Goal: Task Accomplishment & Management: Use online tool/utility

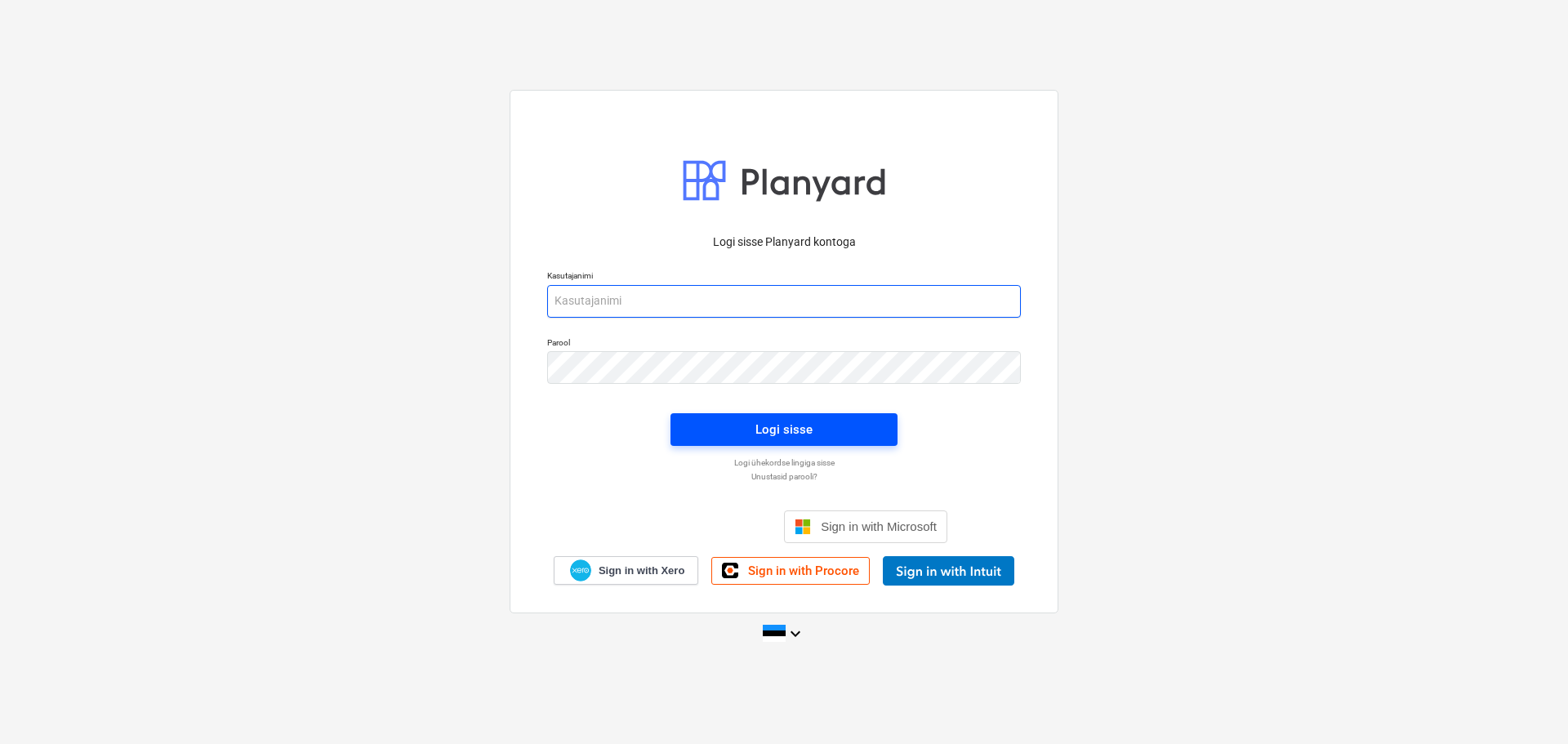
type input "[EMAIL_ADDRESS][DOMAIN_NAME]"
click at [846, 440] on button "Logi sisse" at bounding box center [784, 429] width 227 height 32
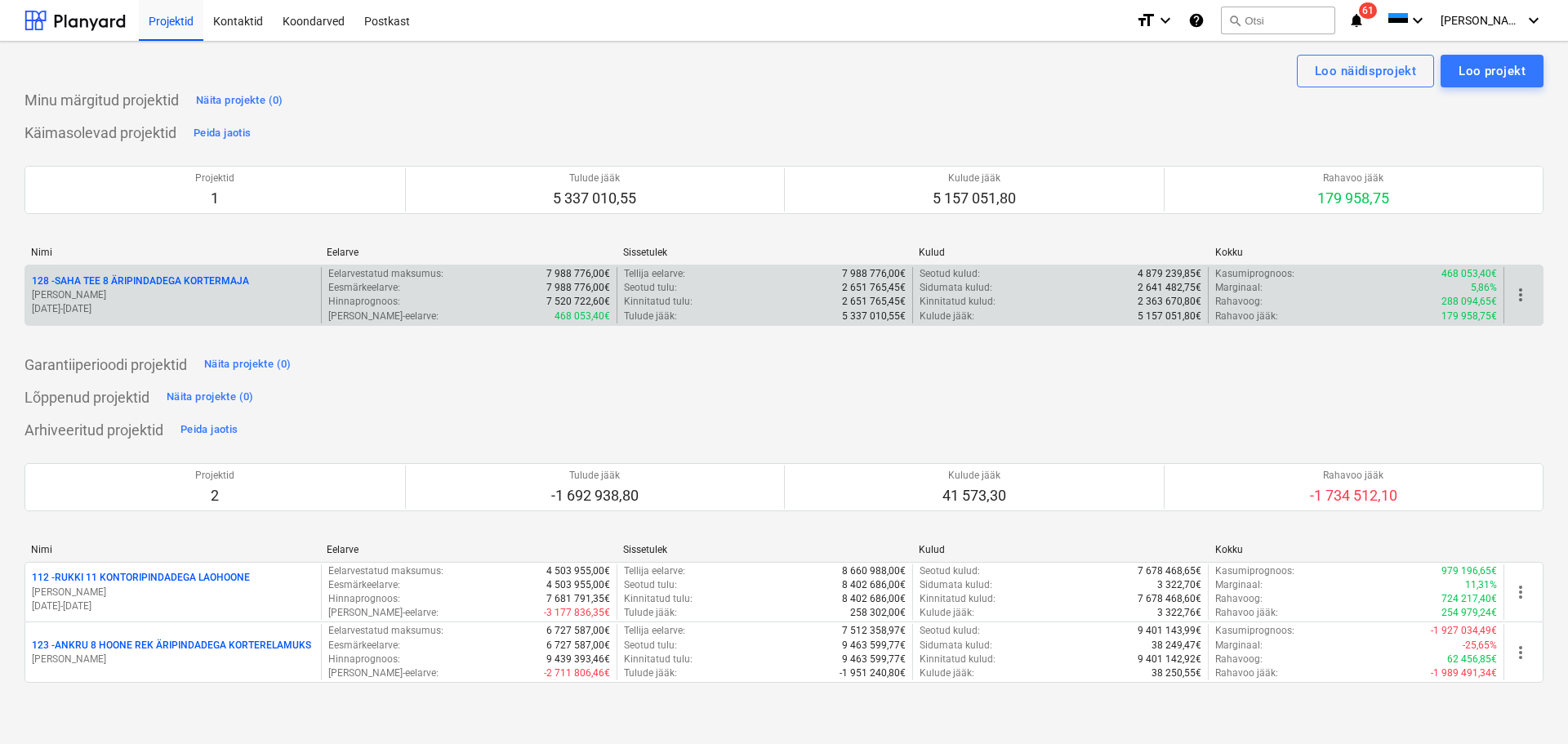
click at [155, 289] on p "[PERSON_NAME]" at bounding box center [173, 294] width 282 height 13
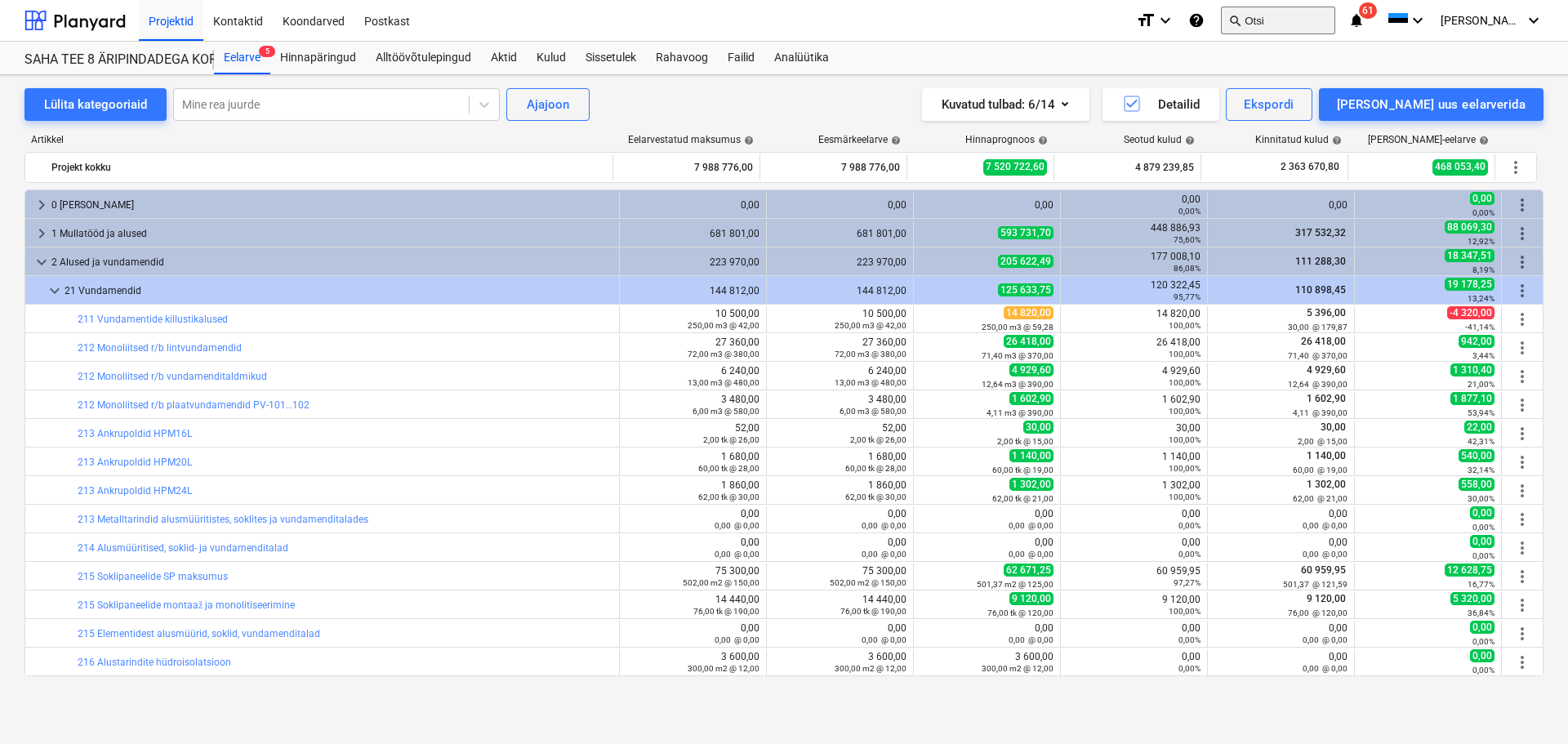
click at [1297, 29] on button "search Otsi" at bounding box center [1277, 20] width 114 height 28
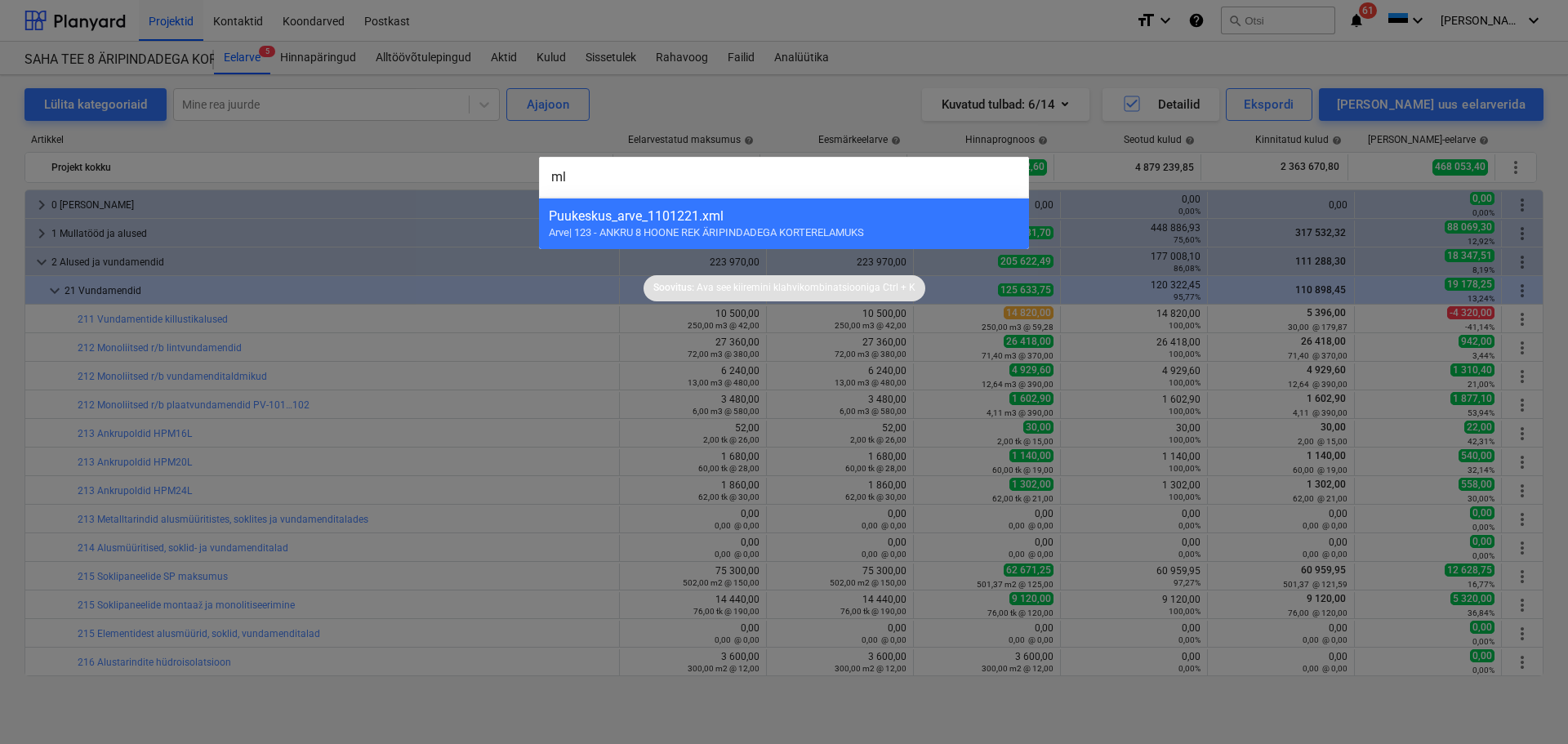
type input "m"
type input "M"
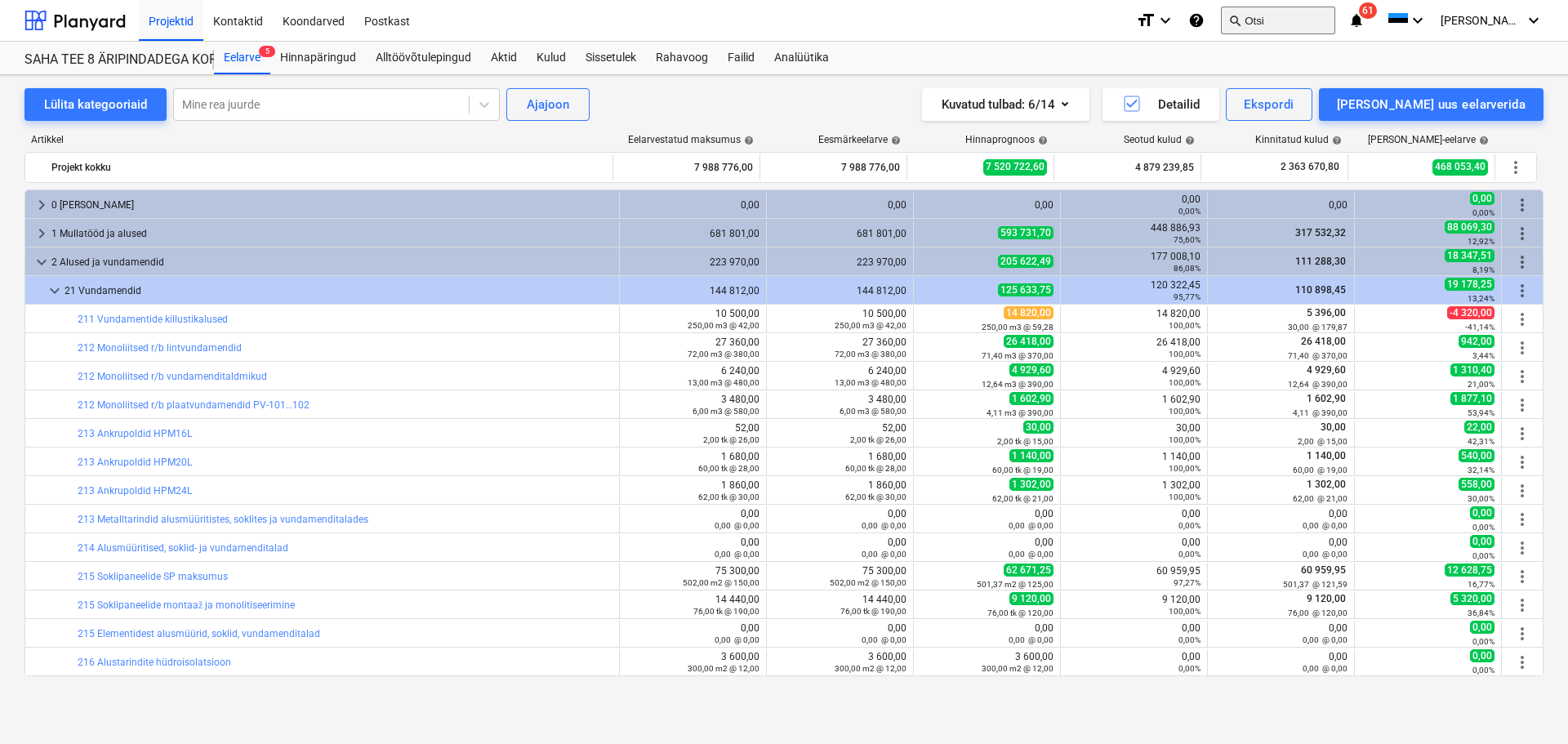
click at [1303, 23] on button "search Otsi" at bounding box center [1277, 20] width 114 height 28
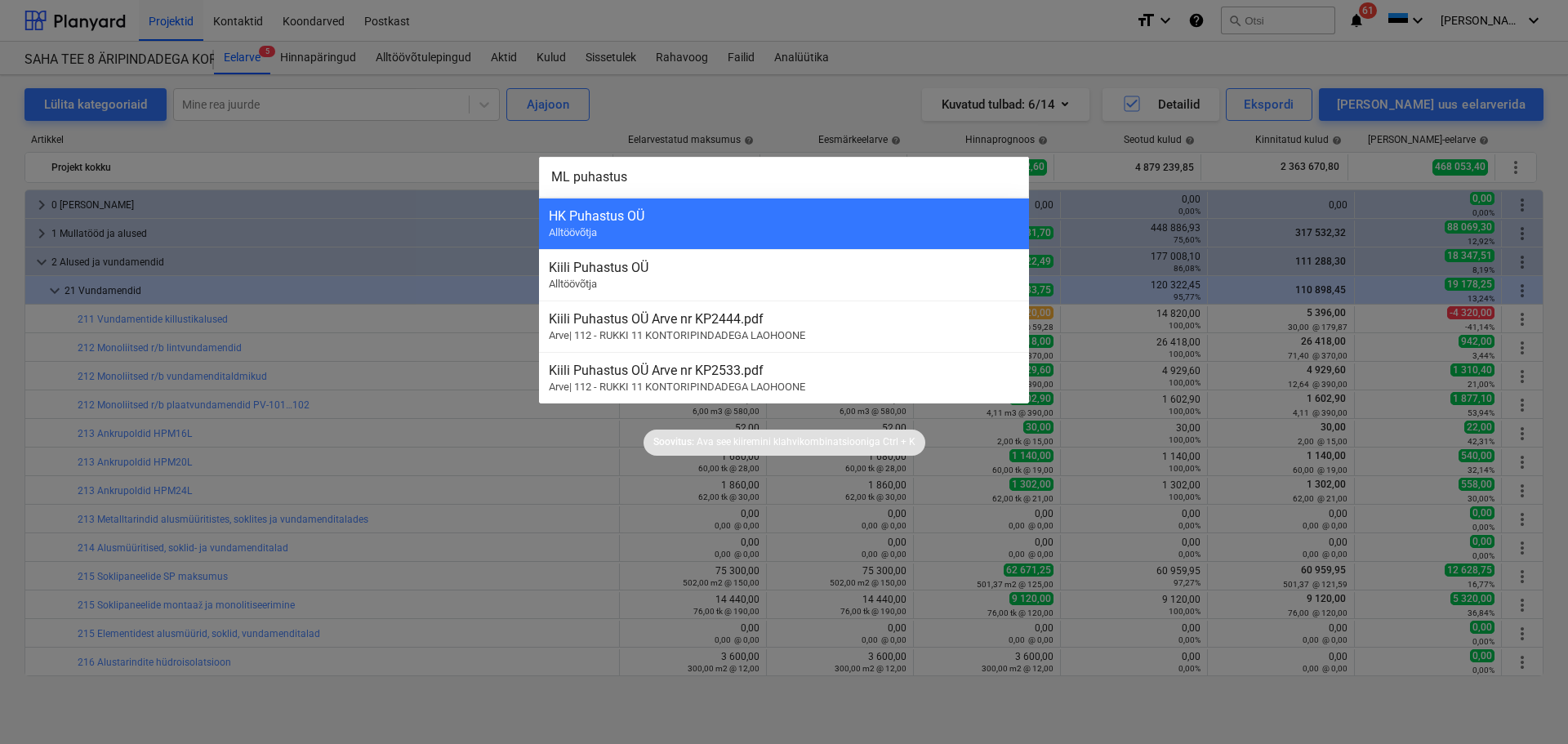
type input "ML puhastus"
click at [389, 136] on div at bounding box center [784, 372] width 1568 height 744
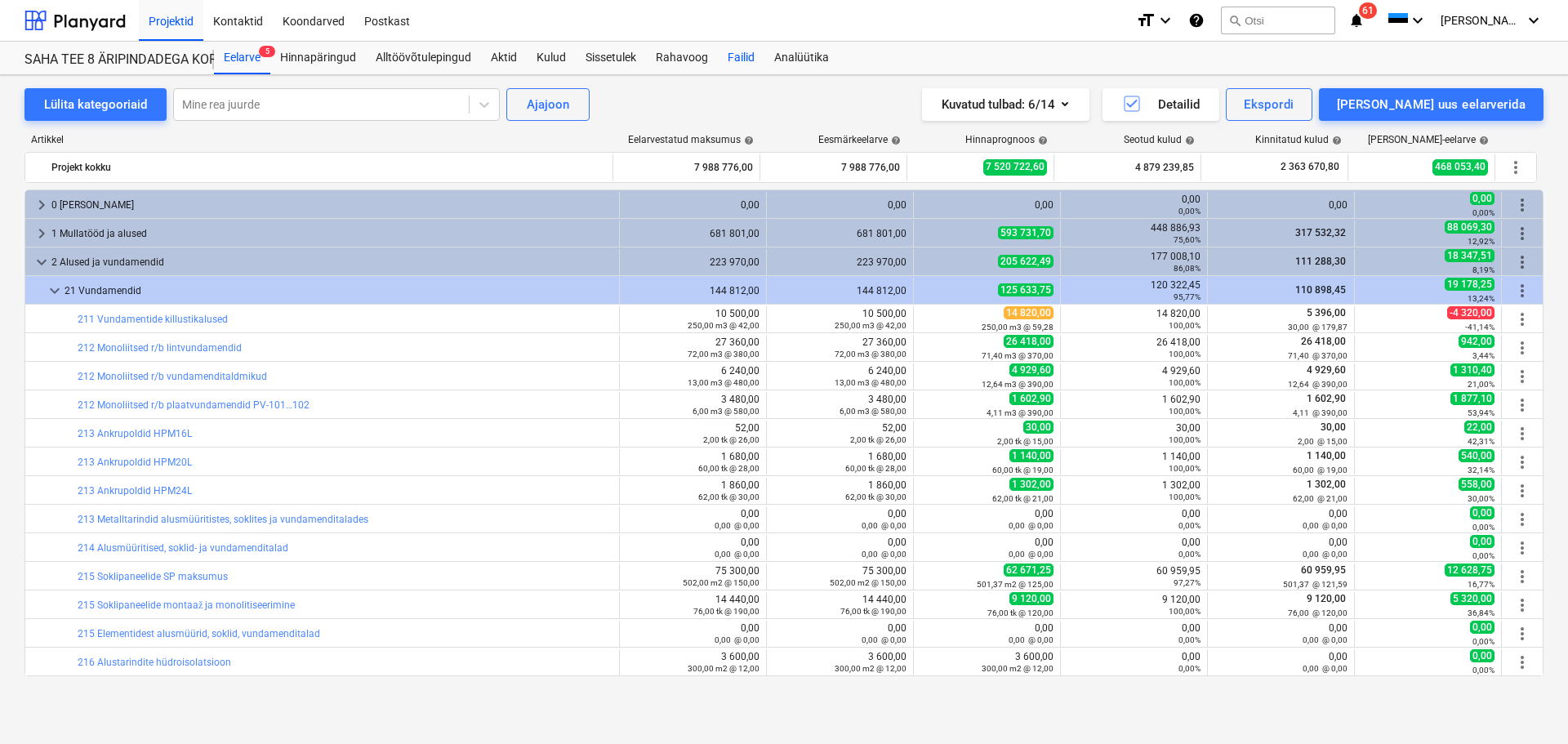
click at [748, 58] on div "Failid" at bounding box center [741, 58] width 47 height 32
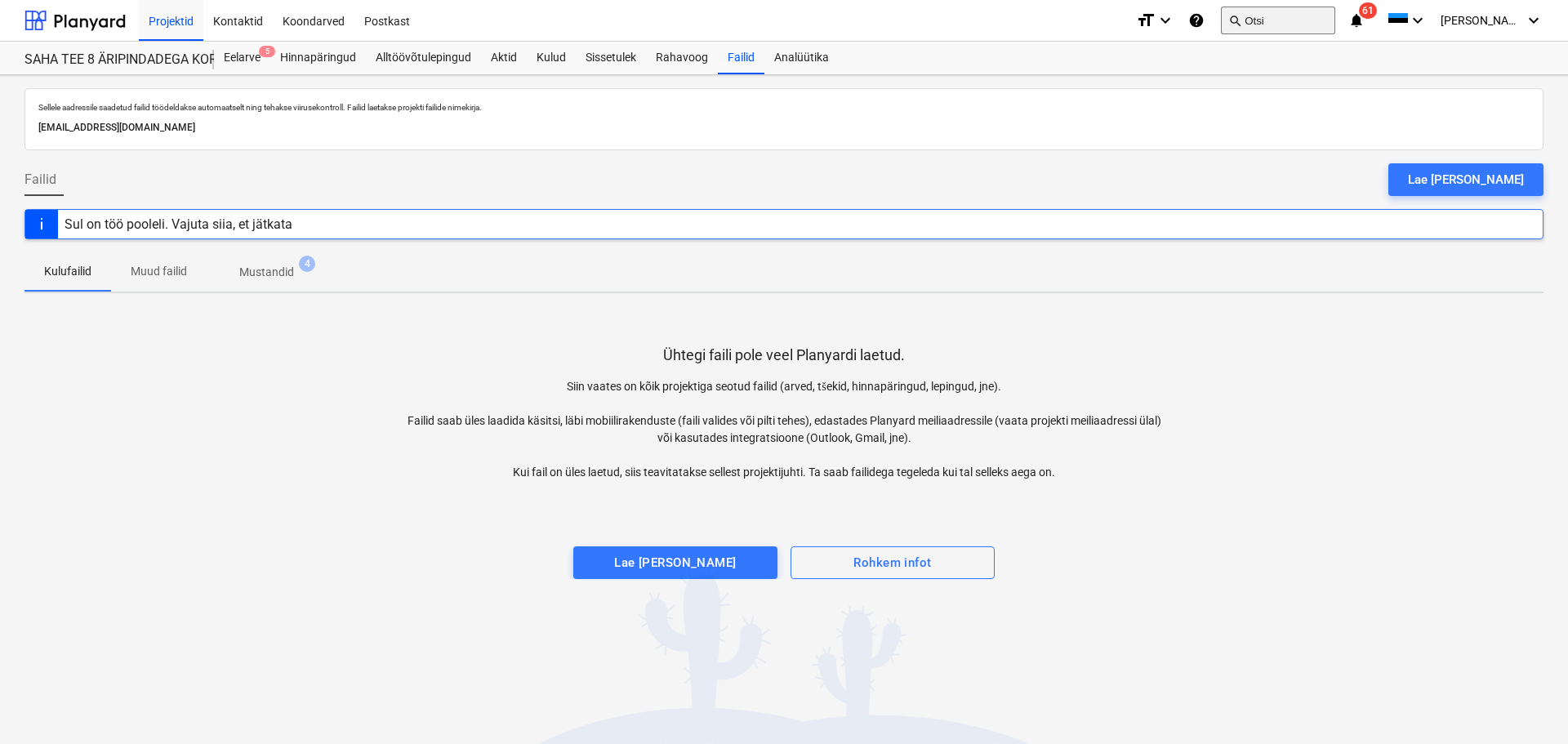
click at [1295, 8] on button "search Otsi" at bounding box center [1277, 20] width 114 height 28
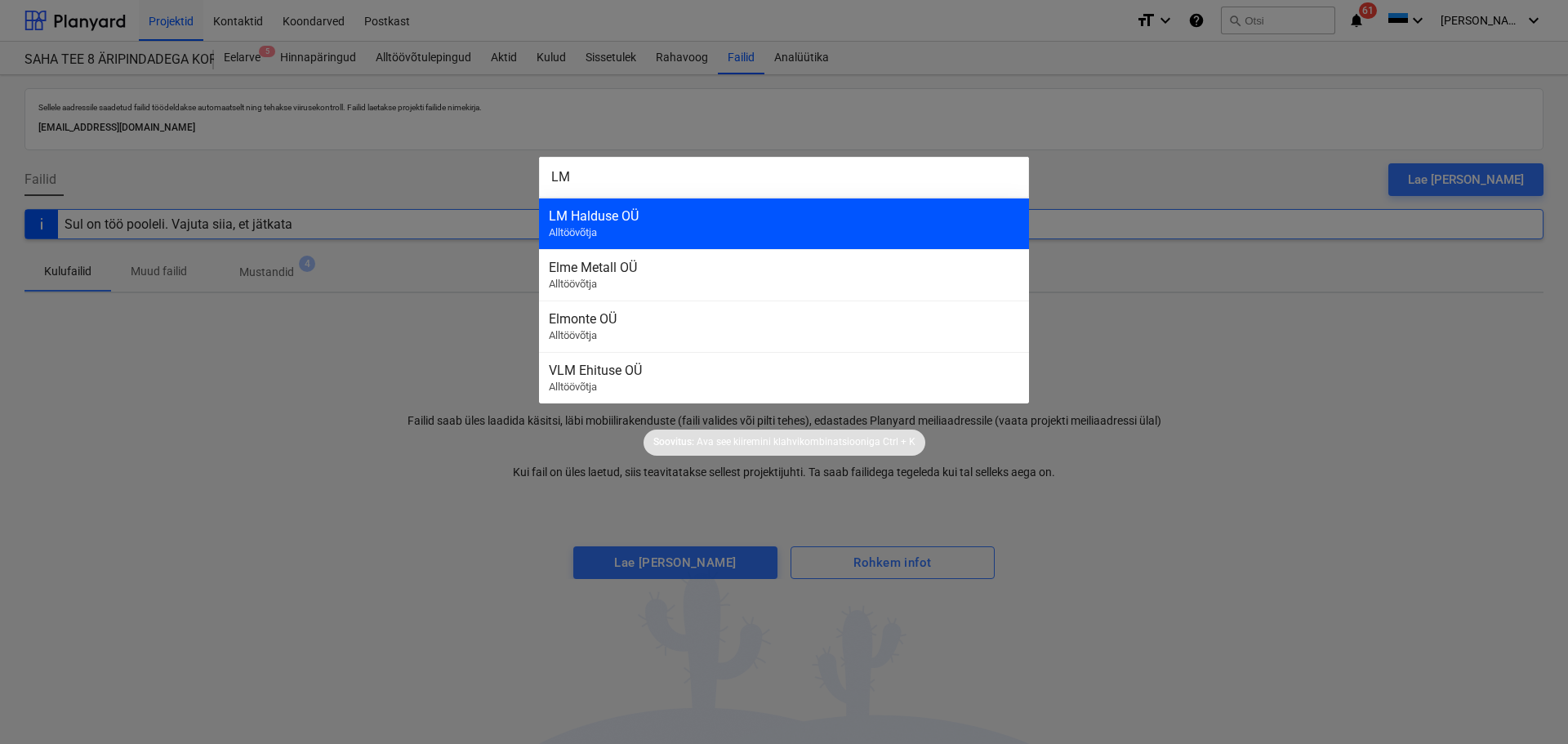
type input "LM"
click at [737, 229] on div "LM Halduse OÜ Alltöövõtja" at bounding box center [784, 223] width 490 height 51
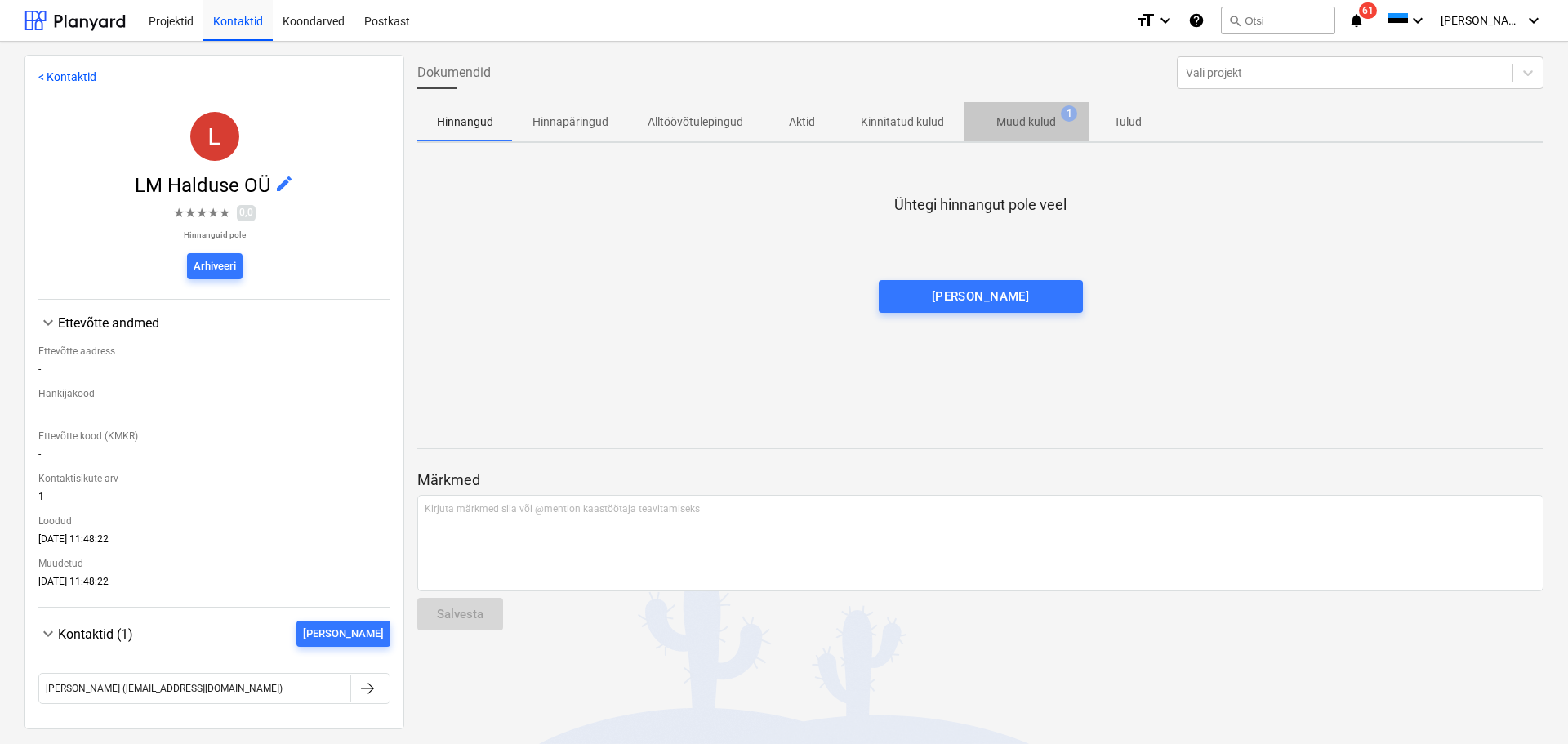
click at [1032, 131] on span "Muud kulud 1" at bounding box center [1026, 121] width 125 height 30
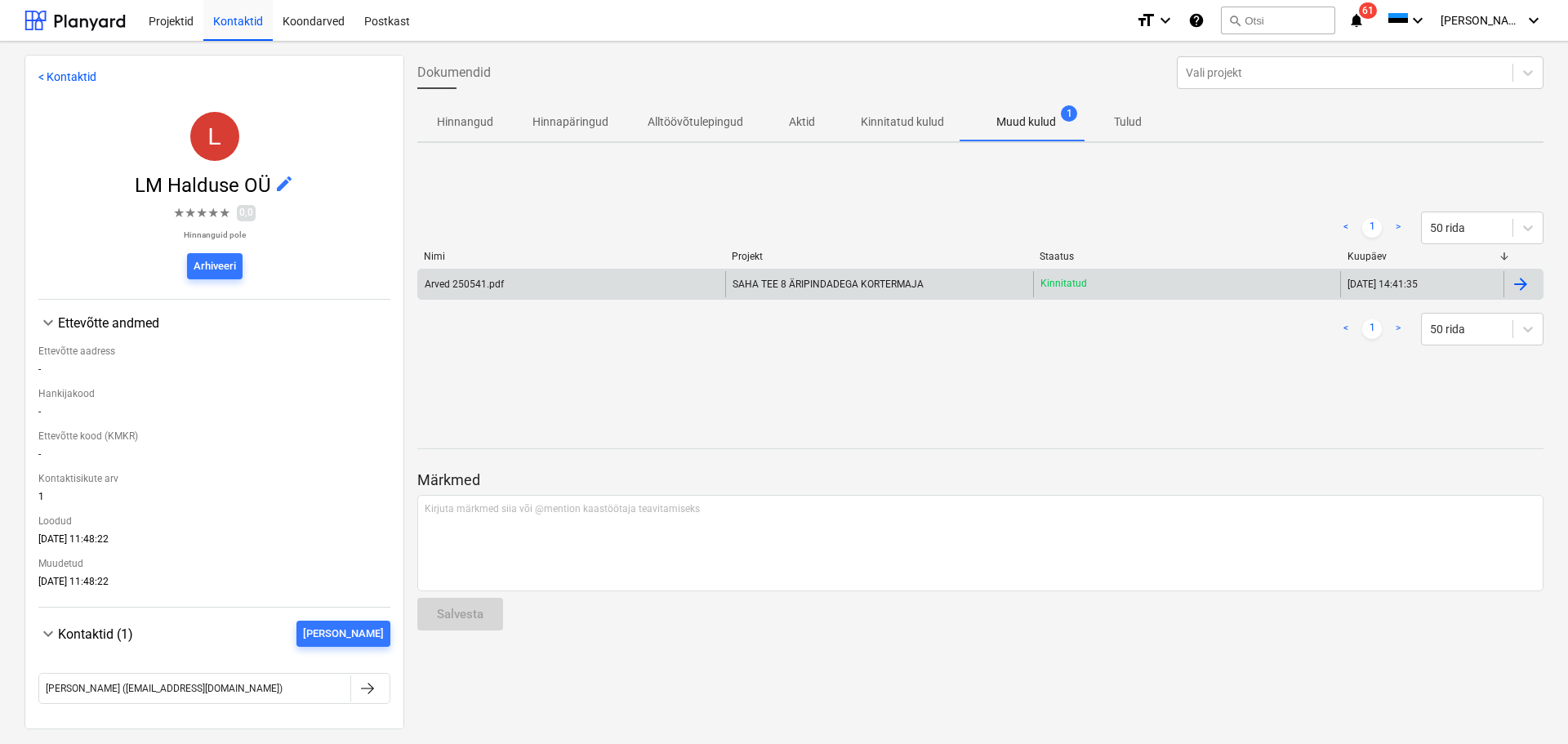
click at [645, 277] on div "Arved 250541.pdf" at bounding box center [571, 283] width 307 height 26
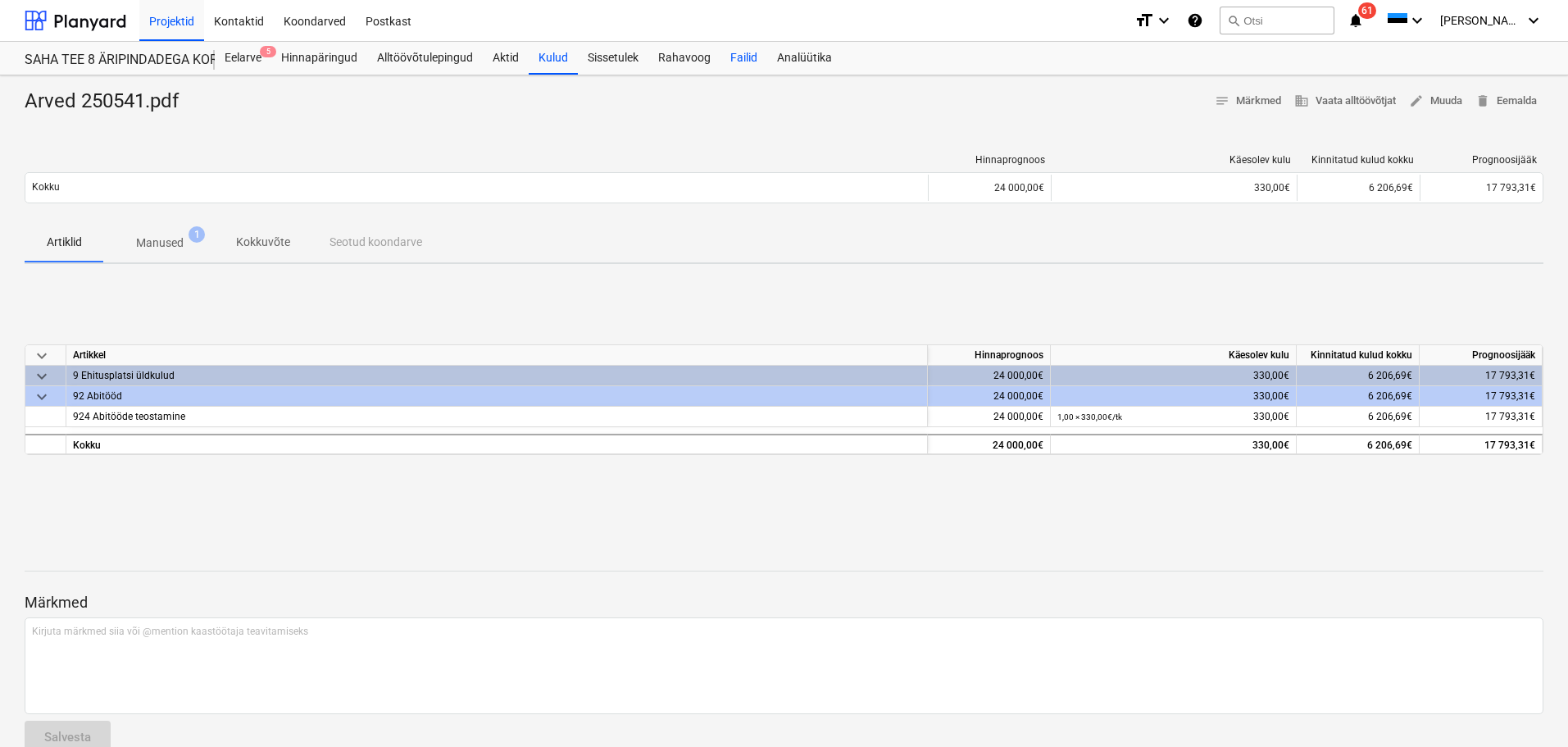
click at [756, 60] on div "Failid" at bounding box center [744, 58] width 47 height 33
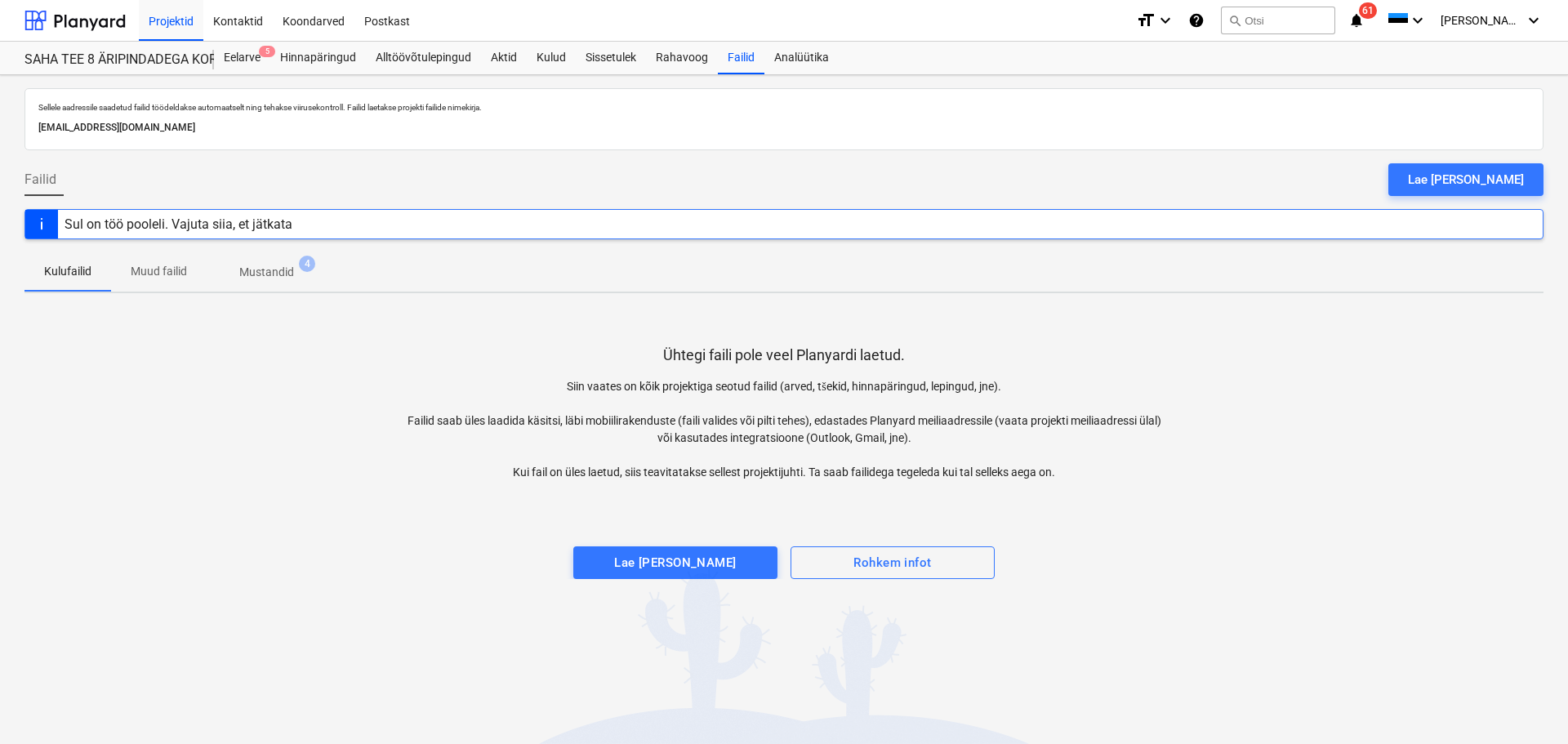
click at [289, 273] on p "Mustandid" at bounding box center [266, 272] width 55 height 17
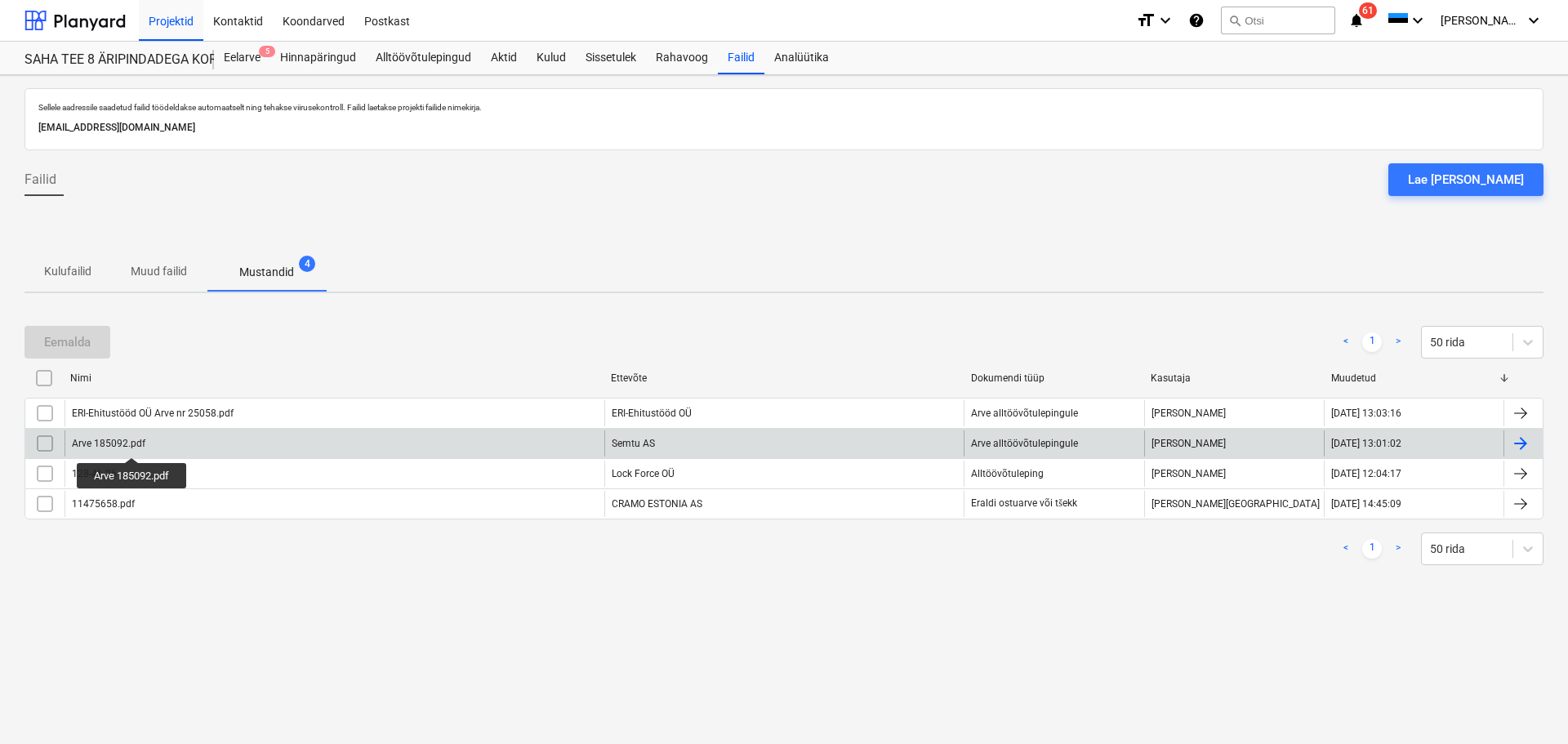
click at [133, 443] on div "Arve 185092.pdf" at bounding box center [109, 444] width 74 height 12
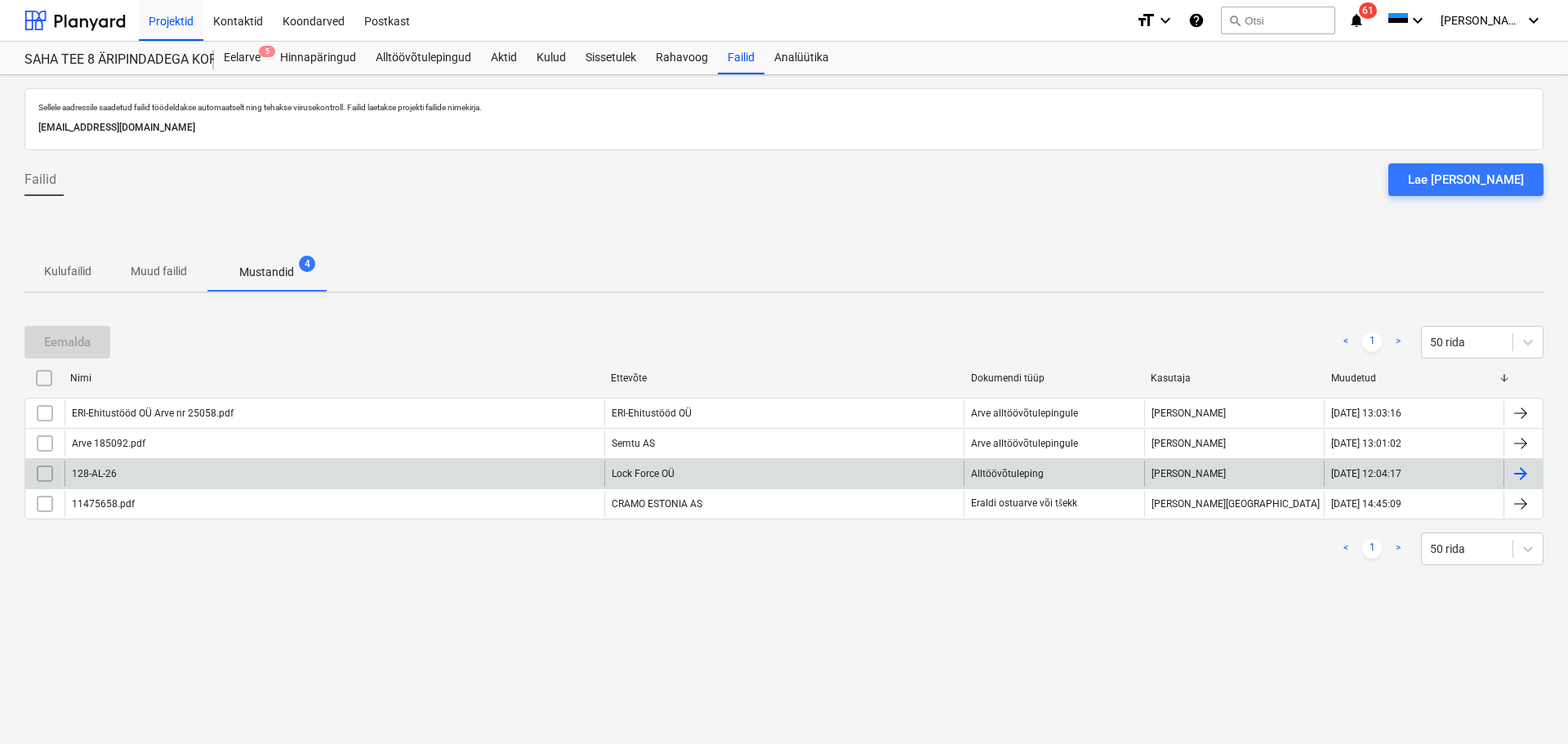
click at [637, 473] on div "Lock Force OÜ" at bounding box center [784, 473] width 360 height 26
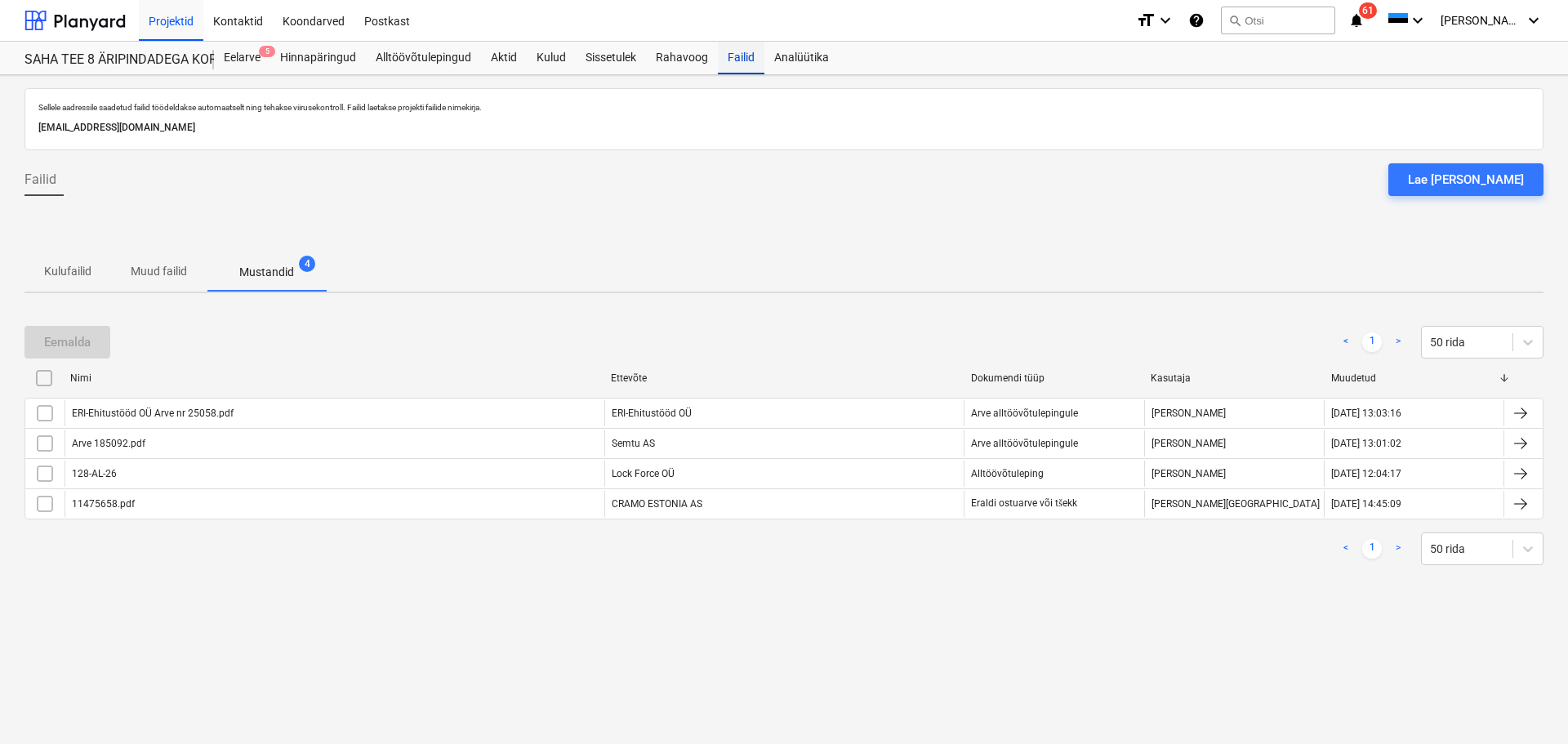
click at [740, 50] on div "Failid" at bounding box center [741, 58] width 47 height 32
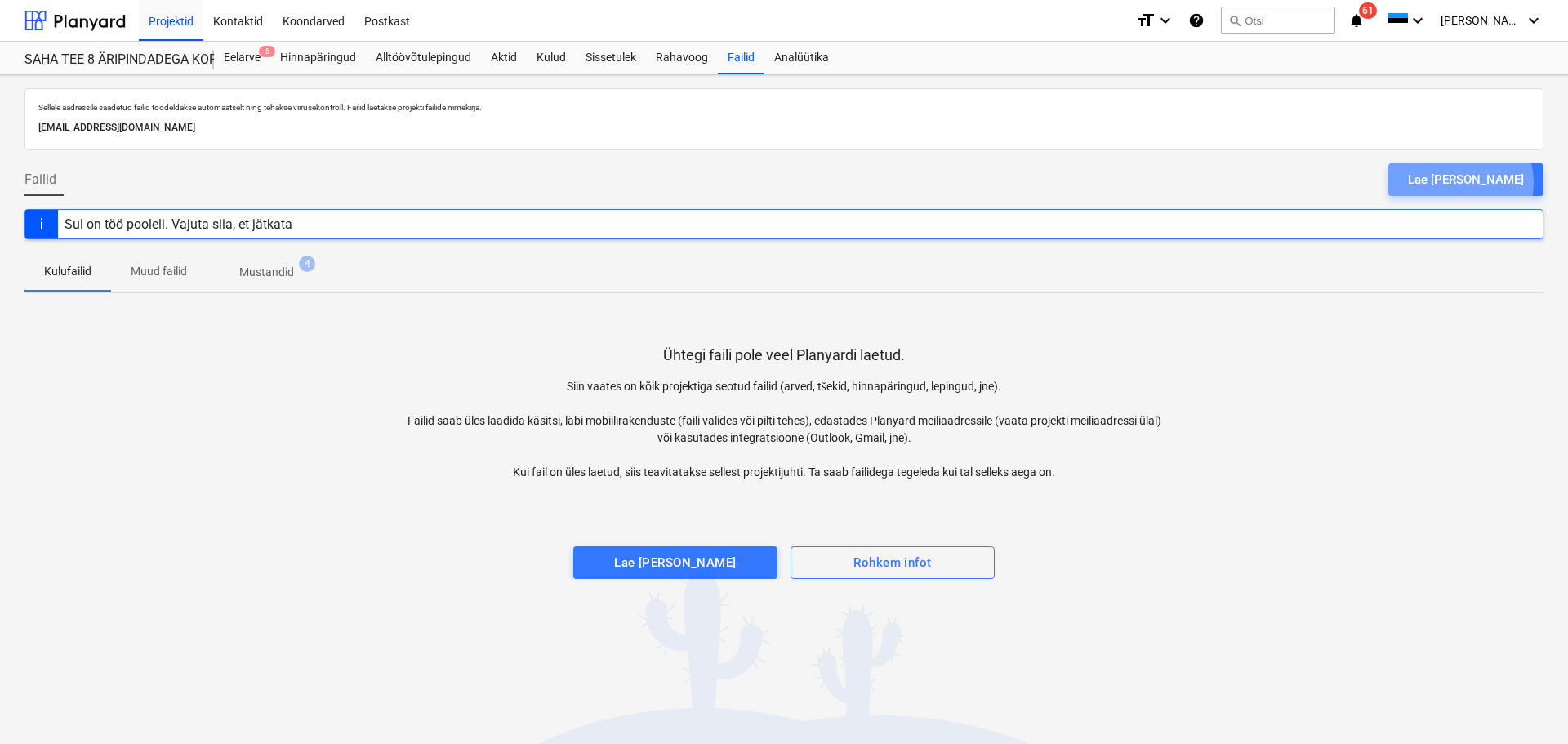
click at [1502, 182] on div "Lae [PERSON_NAME]" at bounding box center [1465, 180] width 116 height 22
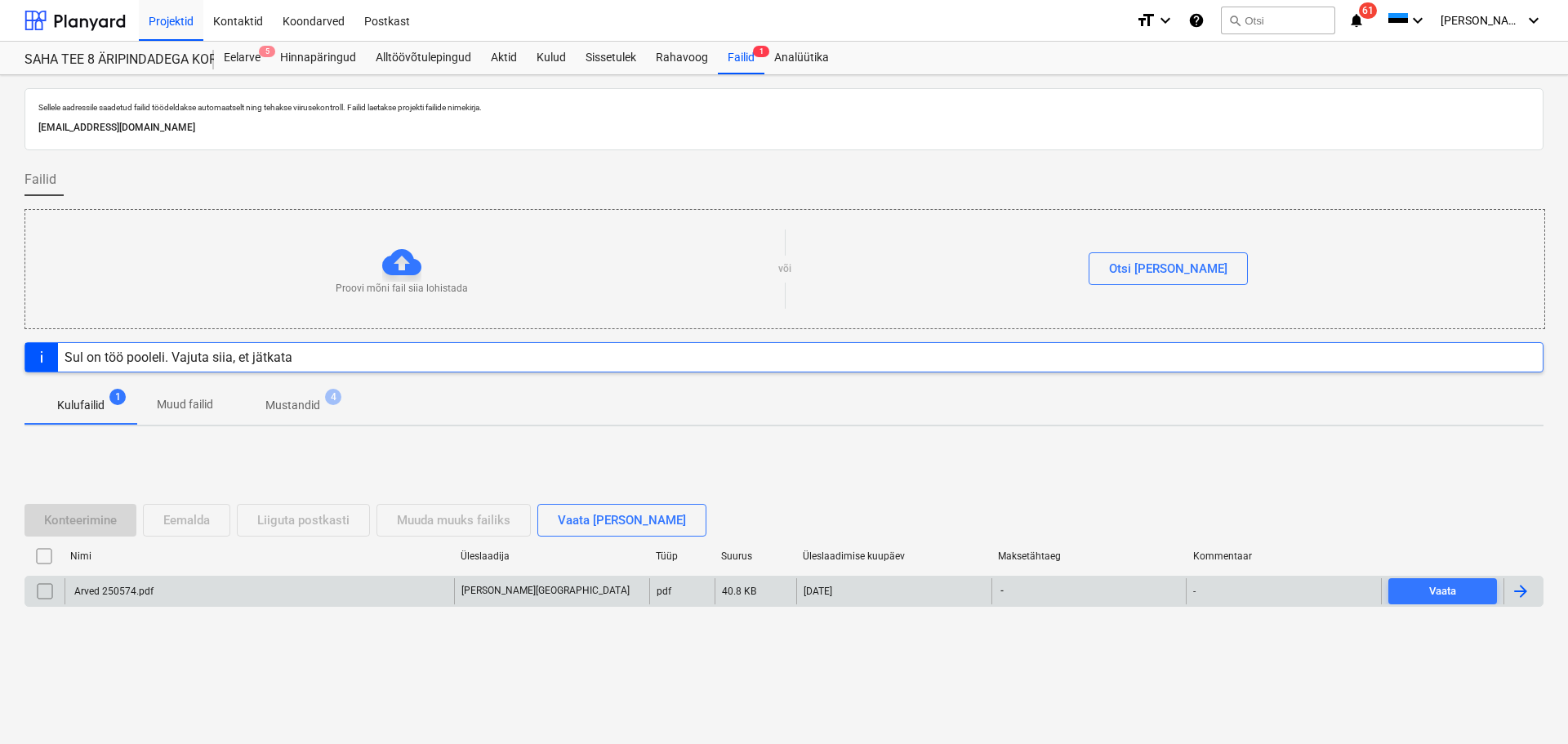
click at [461, 599] on div "[PERSON_NAME][GEOGRAPHIC_DATA]" at bounding box center [551, 591] width 195 height 26
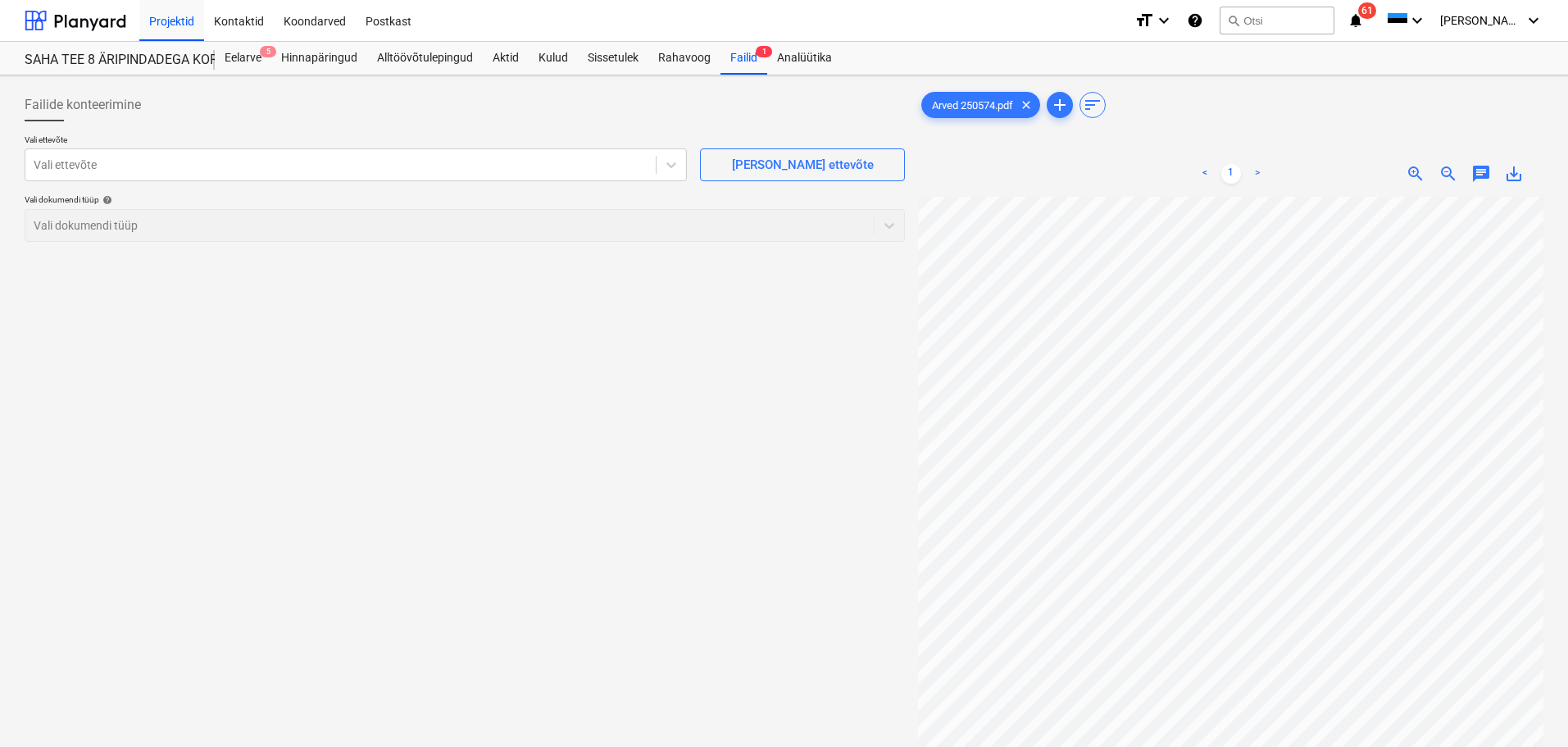
click at [817, 502] on div "Failide konteerimine Vali ettevõte Vali ettevõte [PERSON_NAME] uus ettevõte Val…" at bounding box center [465, 493] width 894 height 823
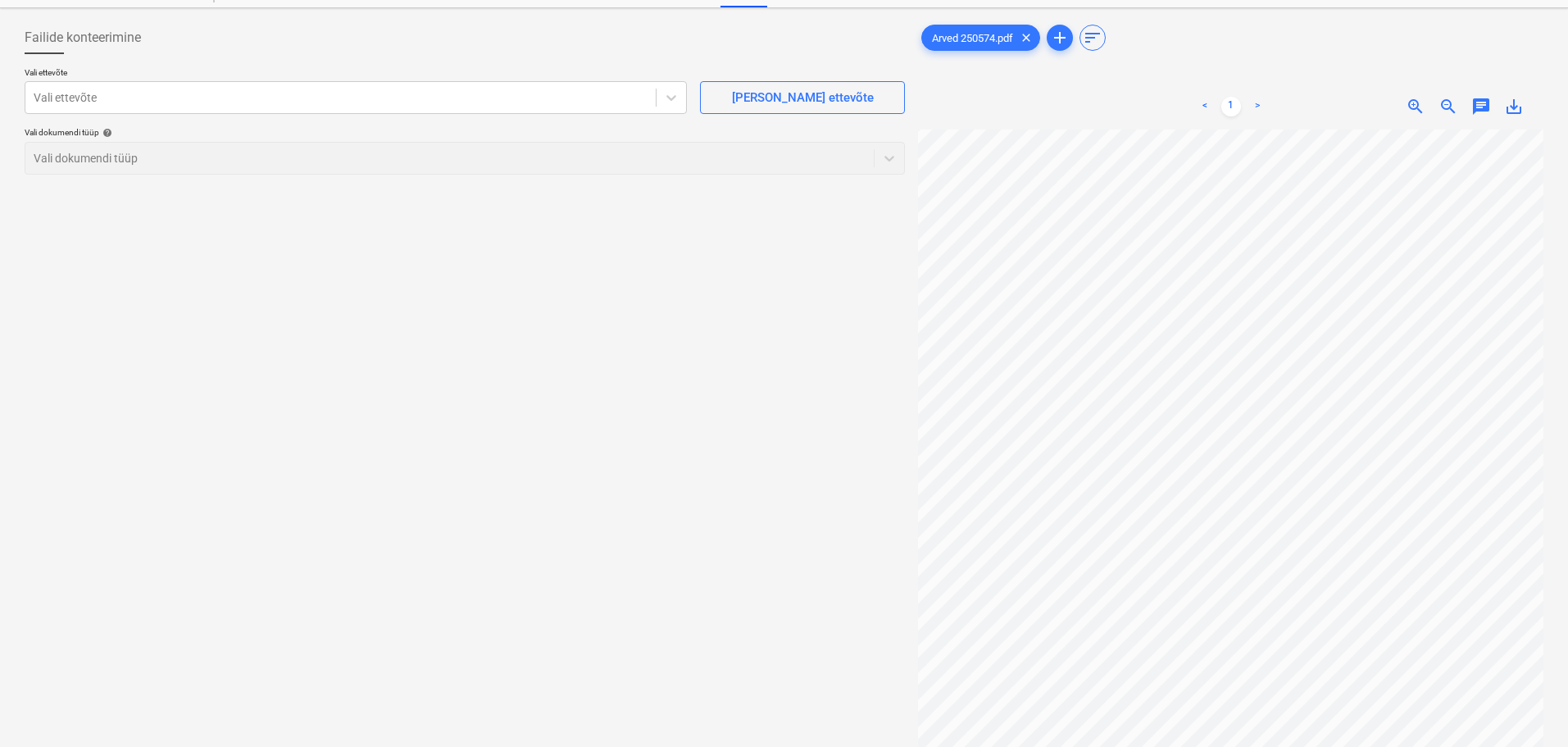
scroll to position [164, 0]
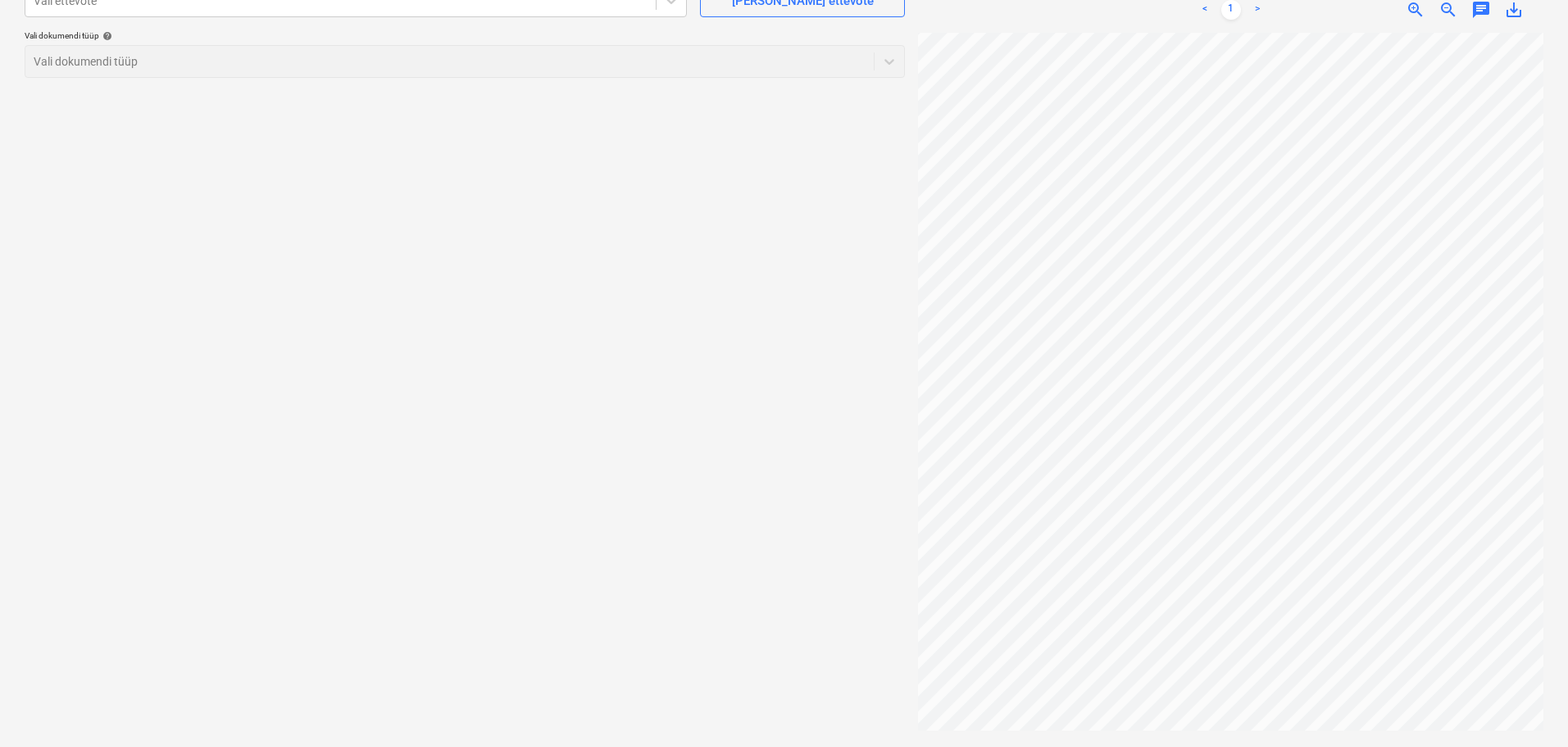
click at [801, 581] on div "Failide konteerimine Vali ettevõte Vali ettevõte [PERSON_NAME] uus ettevõte Val…" at bounding box center [465, 329] width 894 height 823
click at [858, 416] on div "Failide konteerimine Vali ettevõte Vali ettevõte [PERSON_NAME] uus ettevõte Val…" at bounding box center [465, 329] width 894 height 823
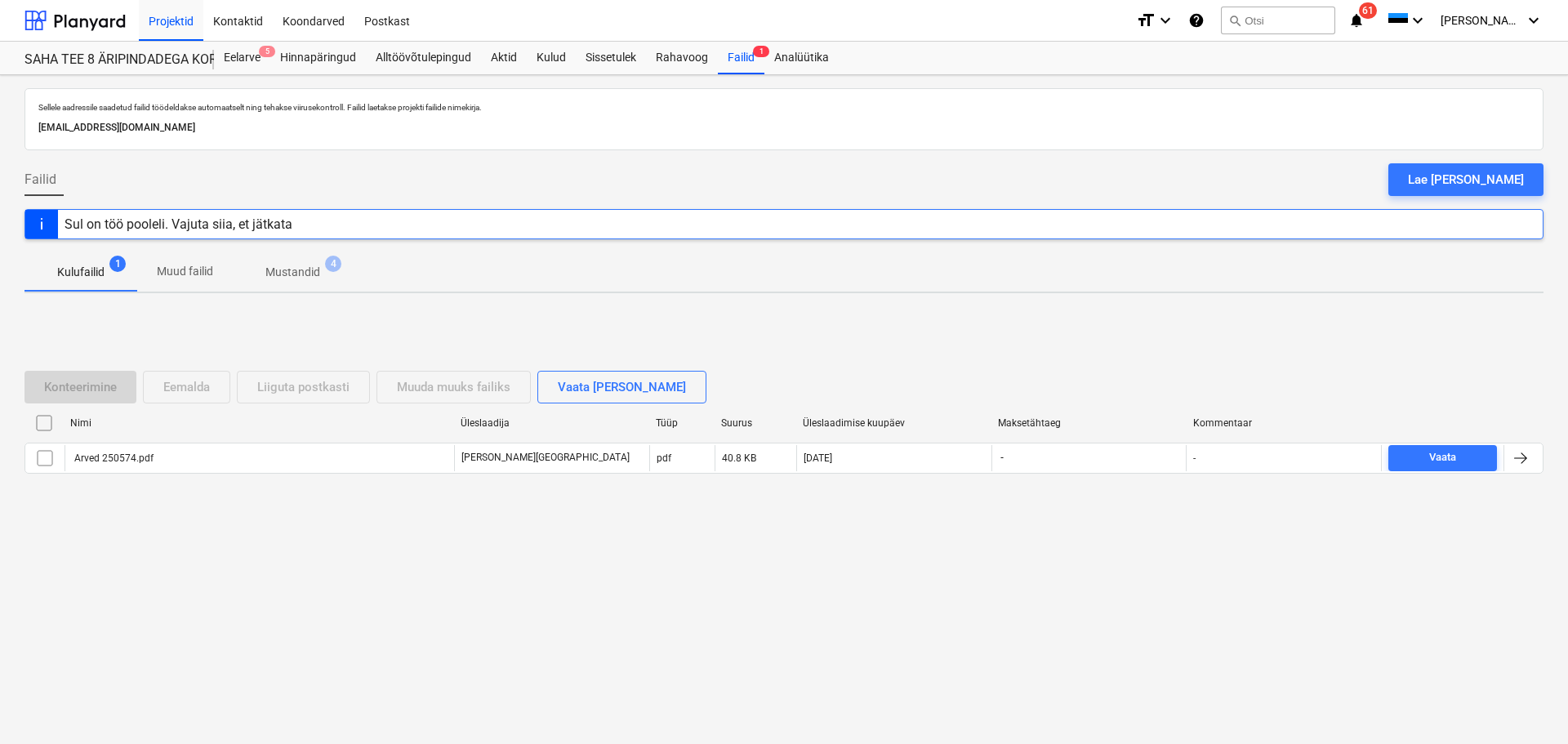
click at [522, 534] on div "Konteerimine Eemalda Liiguta postkasti Muuda muuks failiks Vaata [PERSON_NAME] …" at bounding box center [784, 428] width 1519 height 245
